Goal: Transaction & Acquisition: Purchase product/service

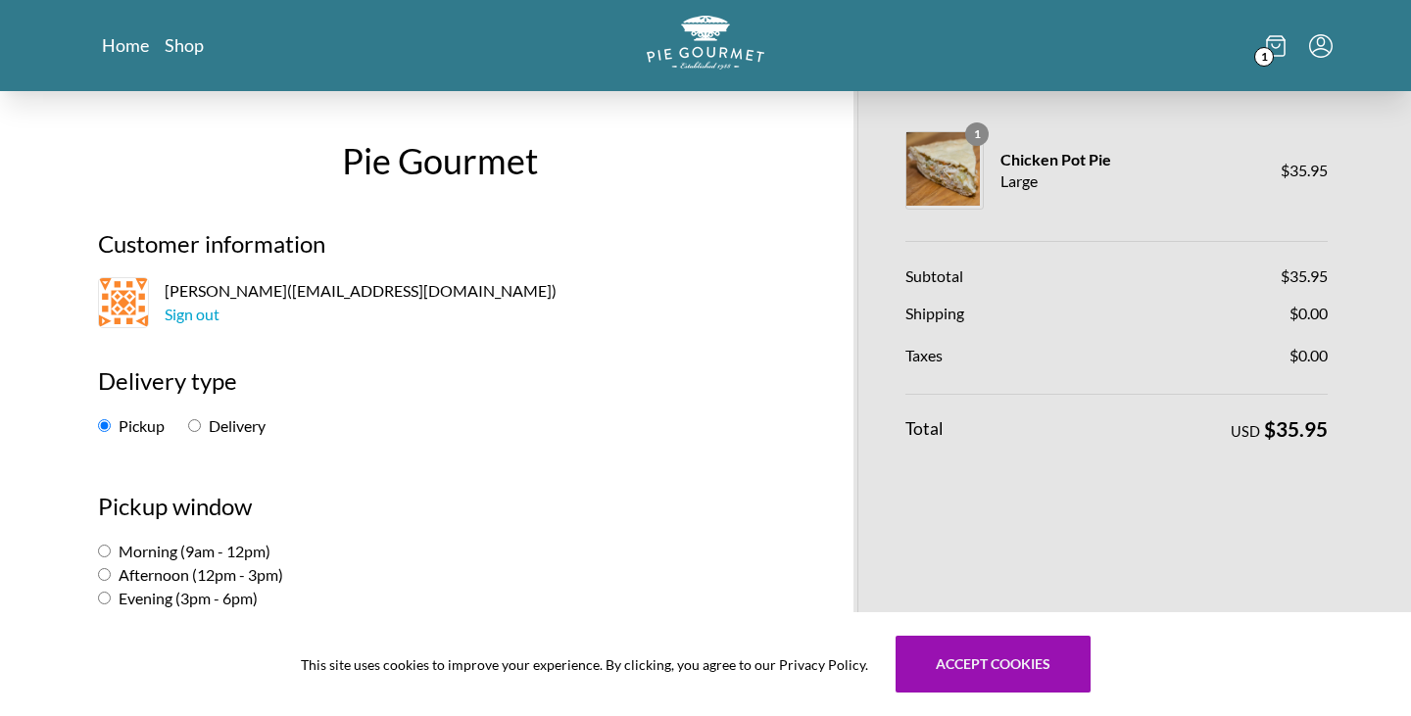
click at [108, 603] on input "Evening (3pm - 6pm)" at bounding box center [104, 598] width 13 height 13
radio input "true"
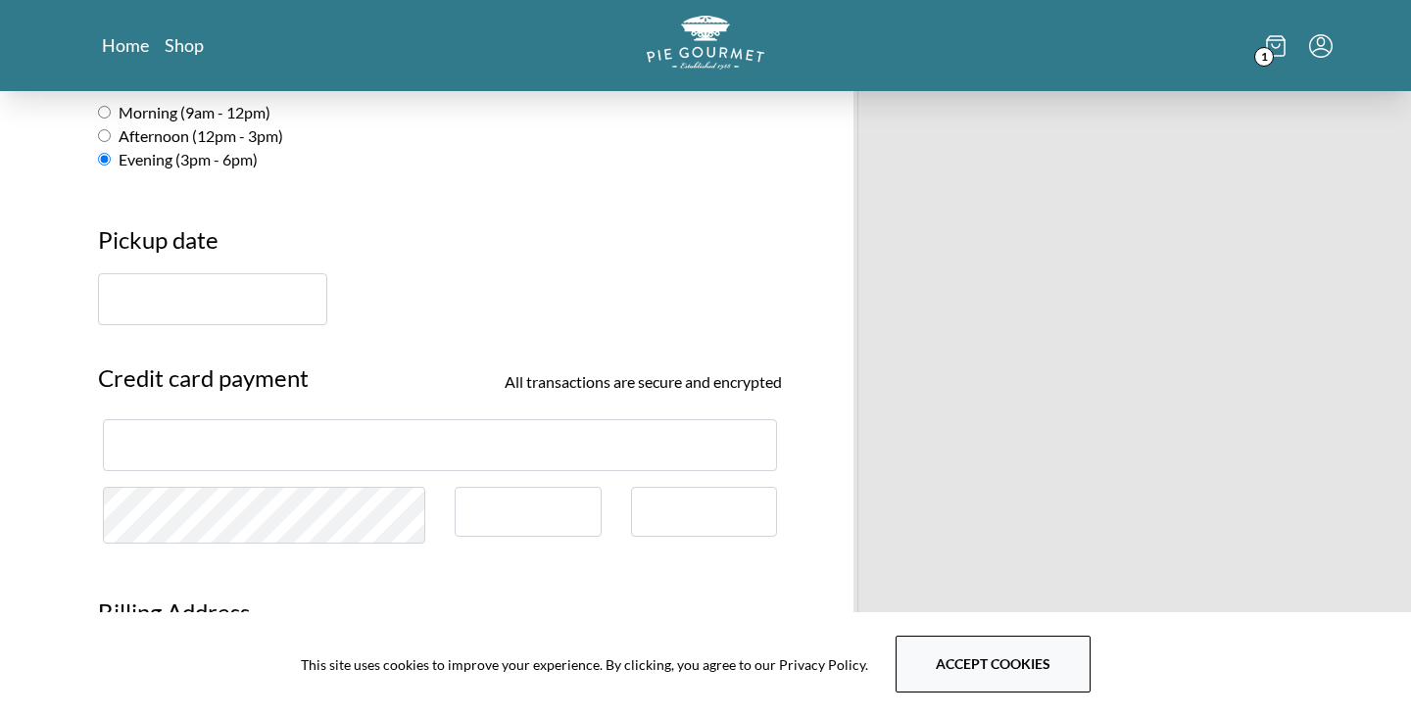
scroll to position [442, 0]
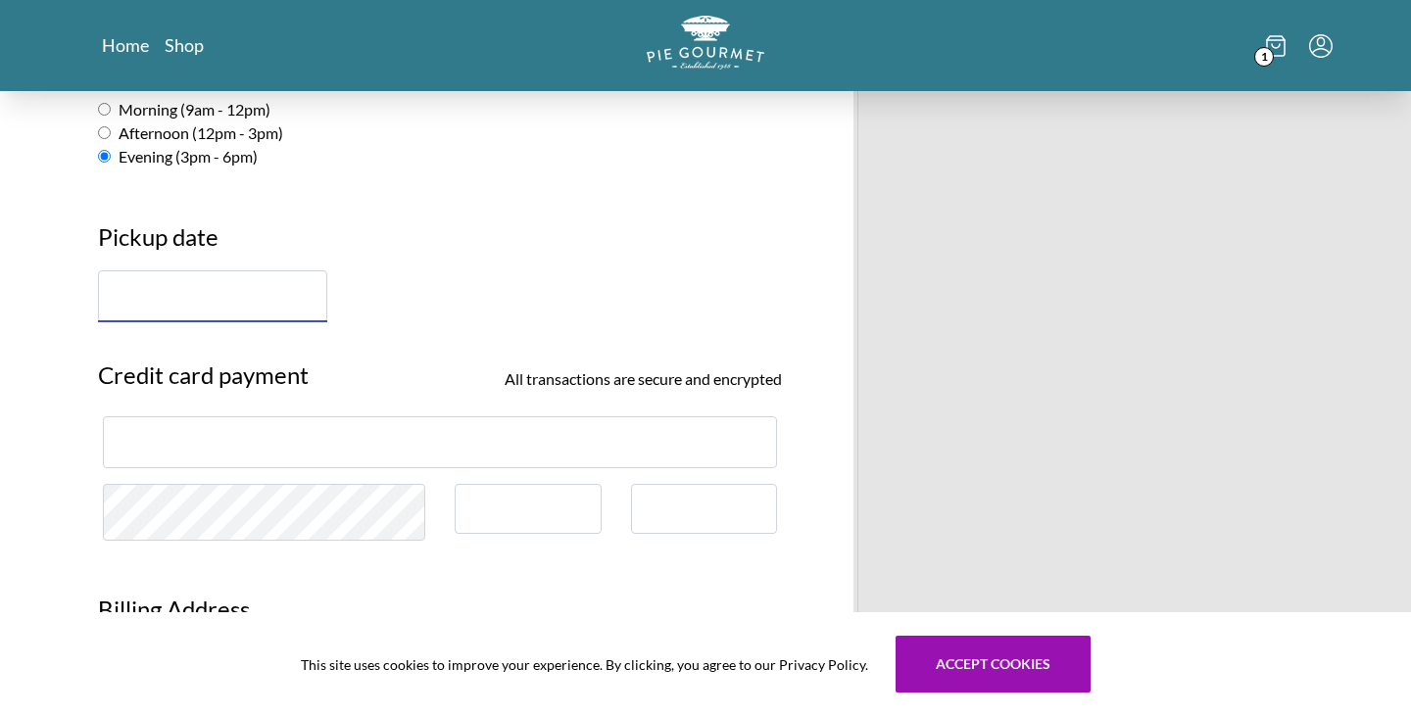
click at [138, 306] on input "text" at bounding box center [212, 296] width 229 height 52
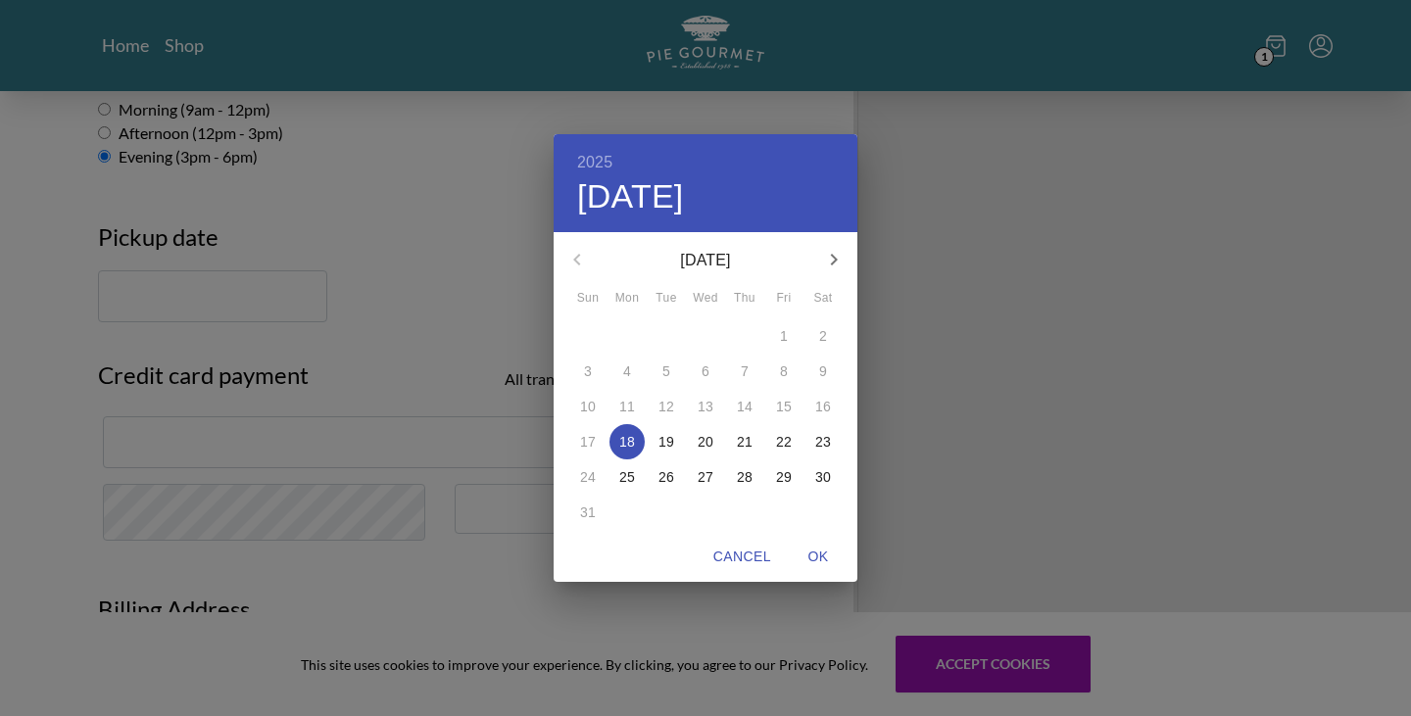
click at [706, 438] on p "20" at bounding box center [706, 442] width 16 height 20
click at [825, 558] on span "OK" at bounding box center [818, 557] width 47 height 24
type input "[DATE]"
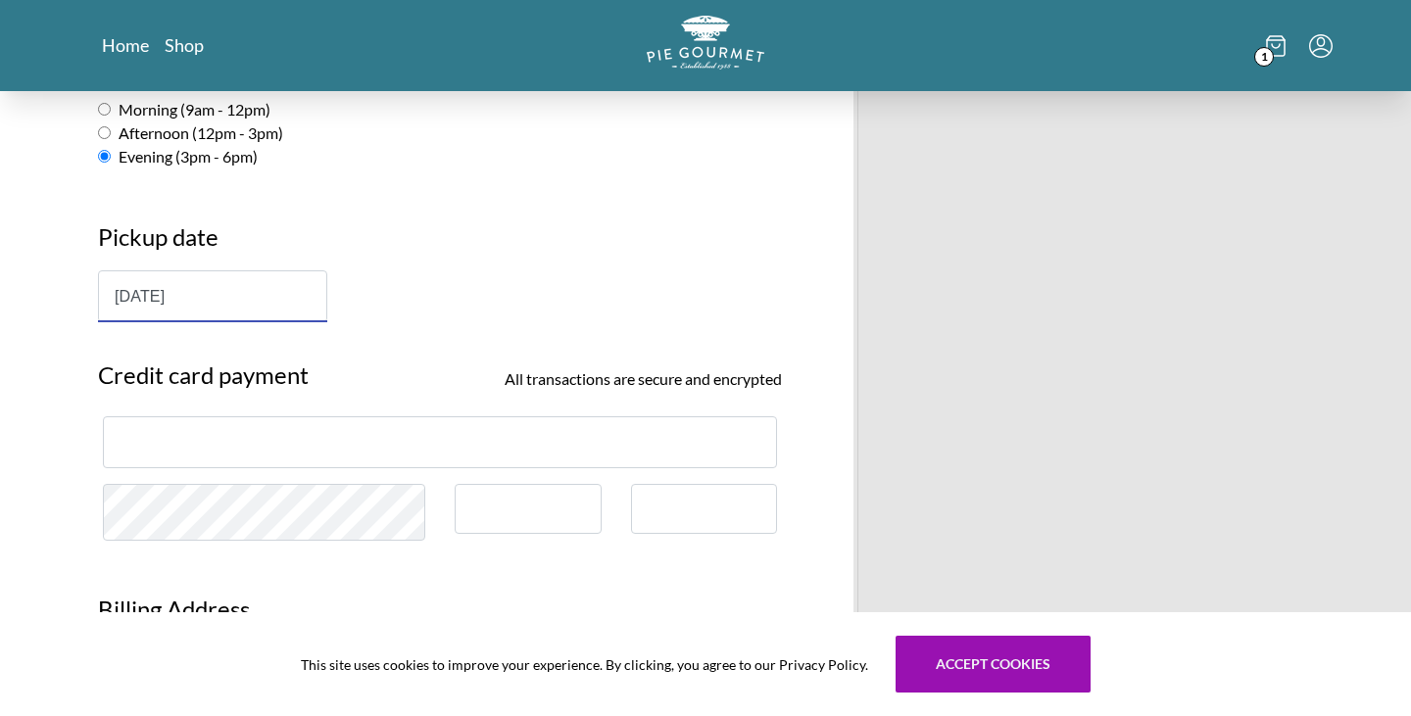
click at [242, 294] on input "[DATE]" at bounding box center [212, 296] width 229 height 52
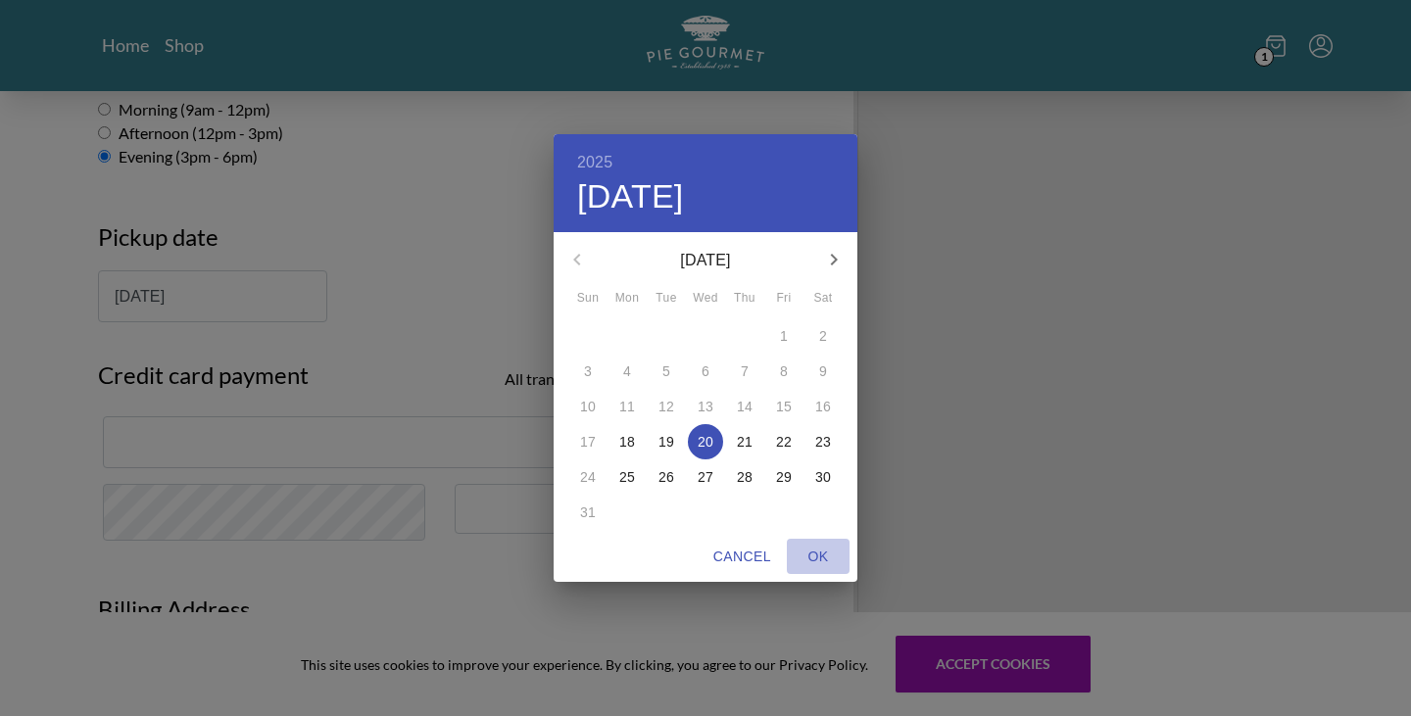
click at [818, 559] on span "OK" at bounding box center [818, 557] width 47 height 24
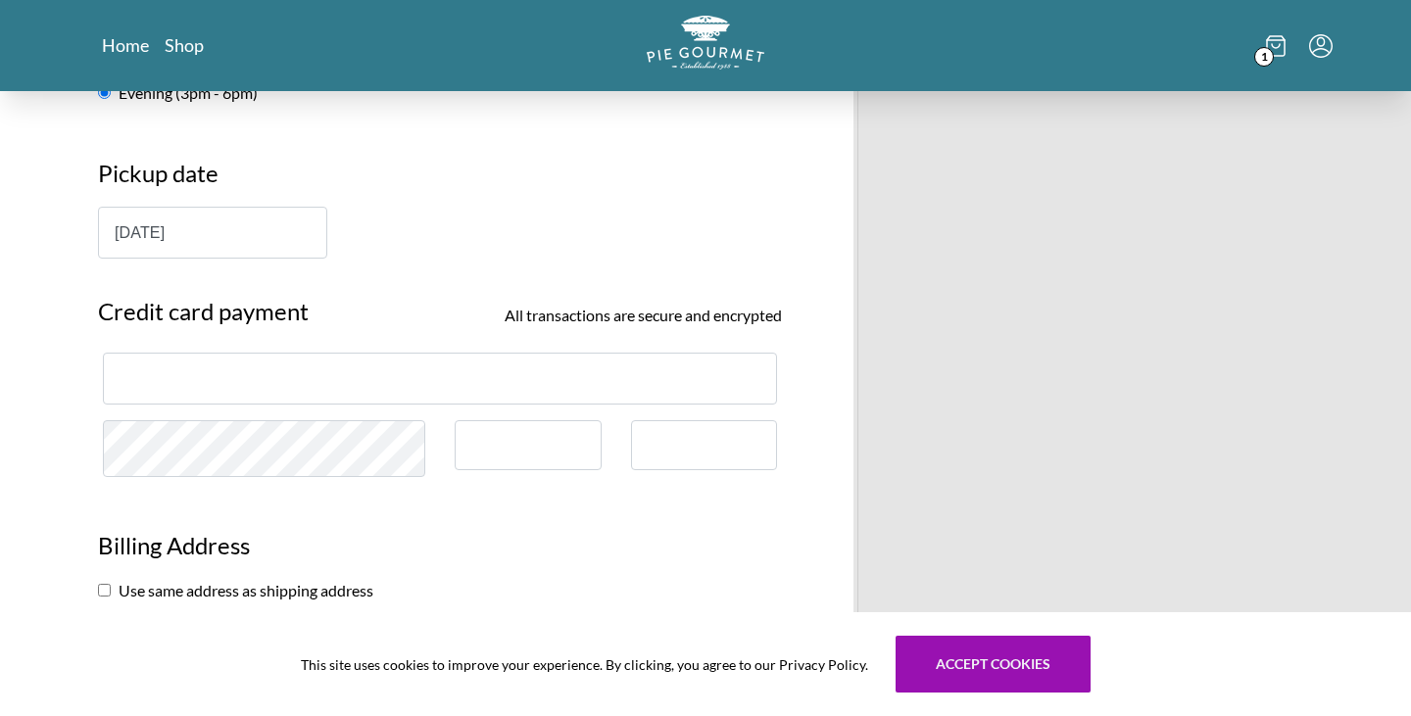
scroll to position [0, 0]
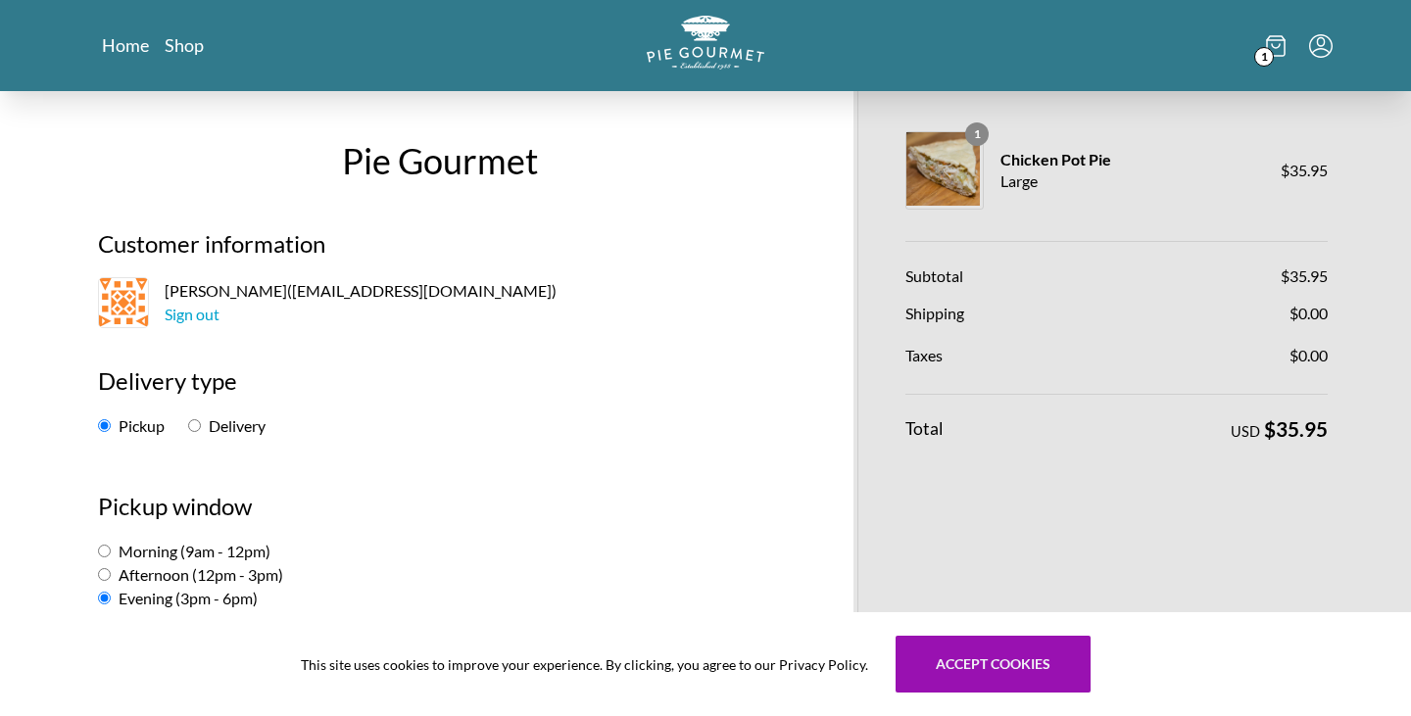
click at [750, 244] on h2 "Customer information" at bounding box center [440, 251] width 684 height 51
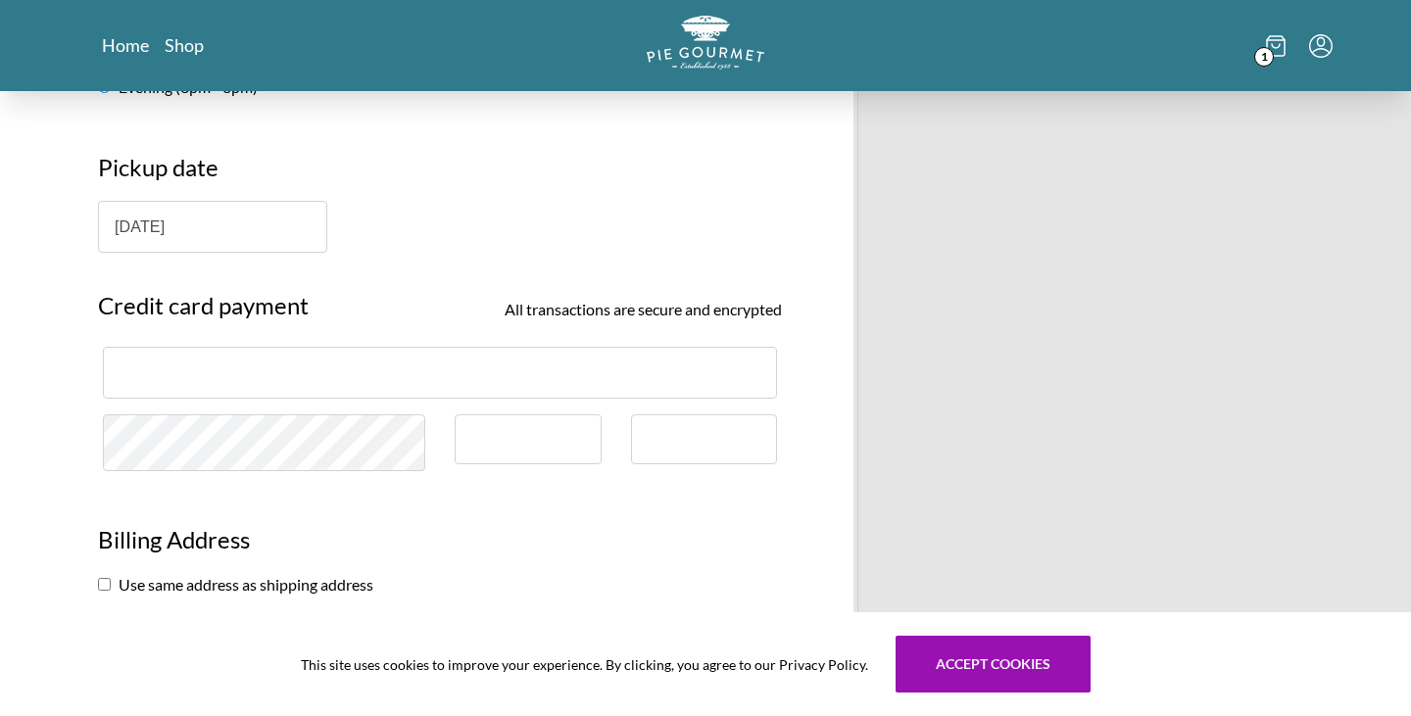
scroll to position [516, 0]
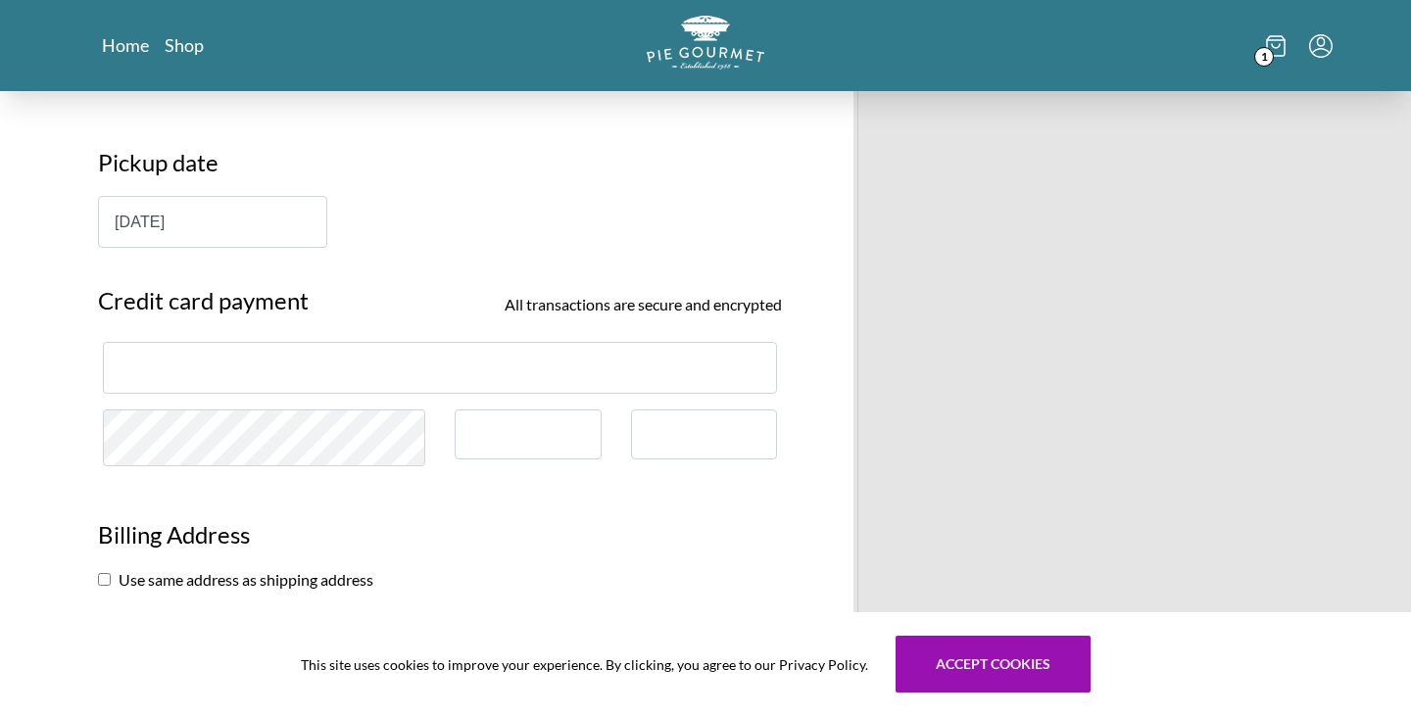
click at [502, 421] on div at bounding box center [528, 435] width 147 height 50
click at [695, 414] on div at bounding box center [704, 435] width 147 height 50
click at [543, 421] on div at bounding box center [528, 435] width 147 height 50
drag, startPoint x: 726, startPoint y: 454, endPoint x: 715, endPoint y: 452, distance: 11.0
click at [726, 454] on div at bounding box center [704, 435] width 147 height 50
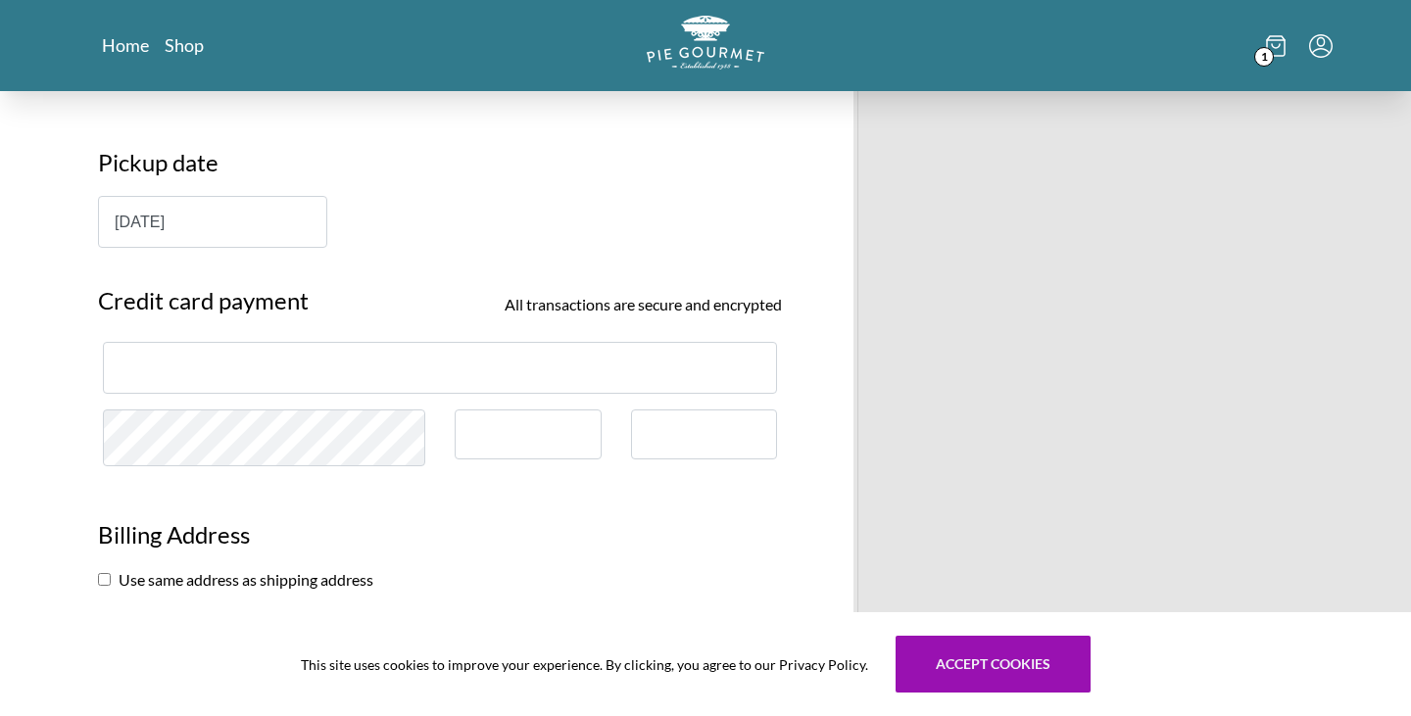
click at [532, 451] on div at bounding box center [528, 435] width 147 height 50
click at [540, 415] on div at bounding box center [528, 435] width 147 height 50
click at [603, 430] on div at bounding box center [528, 446] width 176 height 73
